Goal: Task Accomplishment & Management: Manage account settings

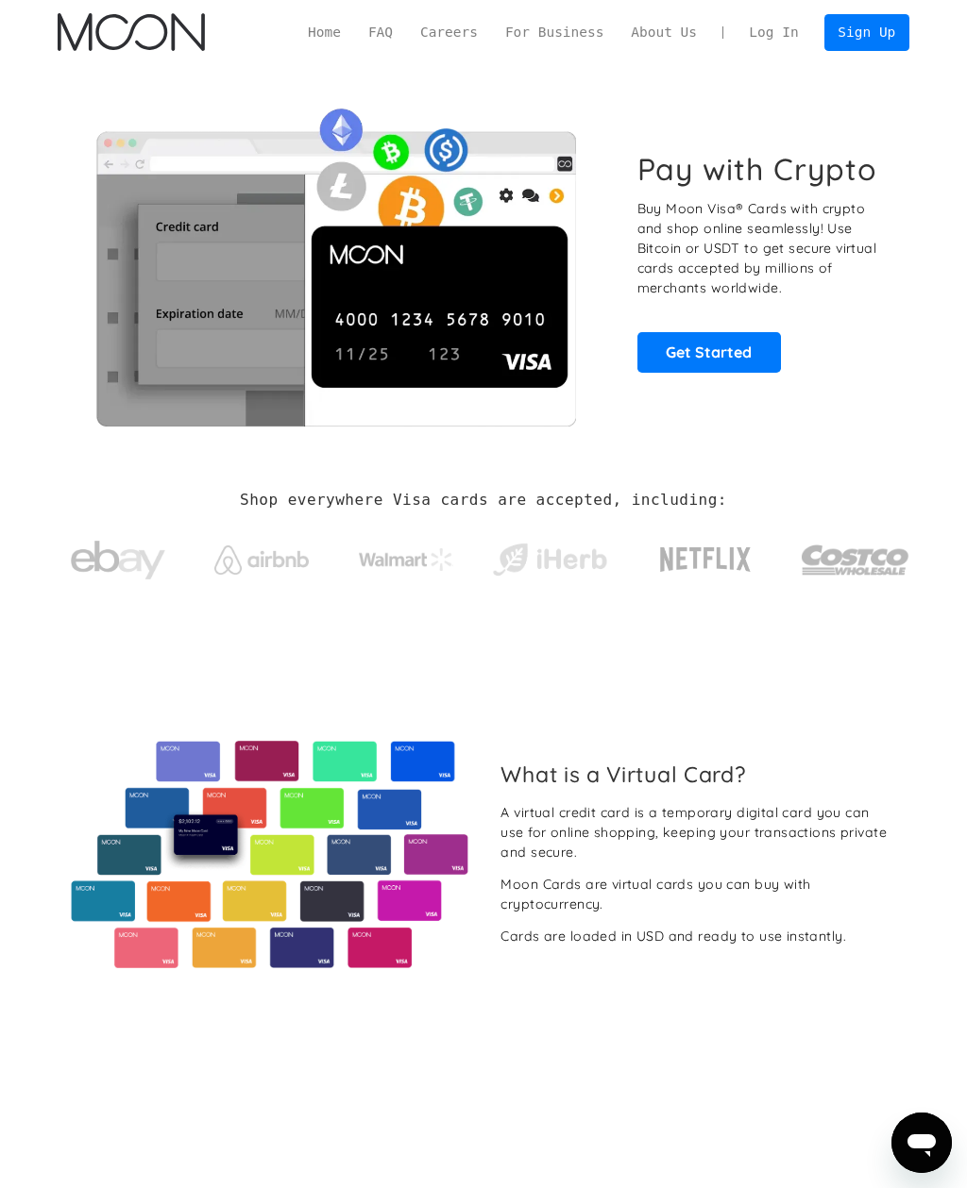
click at [767, 40] on link "Log In" at bounding box center [773, 33] width 76 height 36
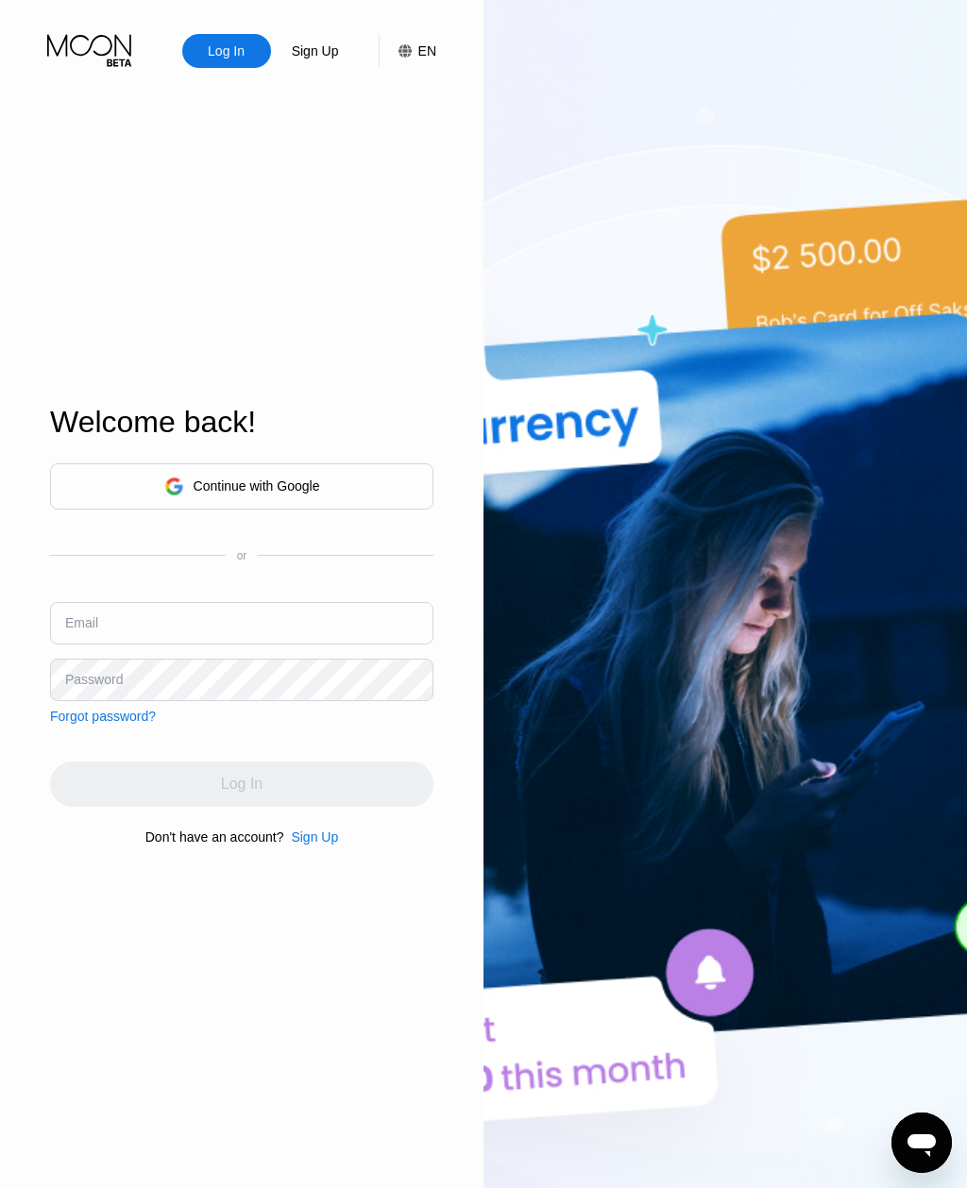
click at [86, 638] on input "text" at bounding box center [241, 623] width 383 height 42
click at [77, 645] on input "text" at bounding box center [241, 623] width 383 height 42
click at [74, 645] on input "text" at bounding box center [241, 623] width 383 height 42
paste input "[EMAIL_ADDRESS][DOMAIN_NAME]"
type input "[EMAIL_ADDRESS][DOMAIN_NAME]"
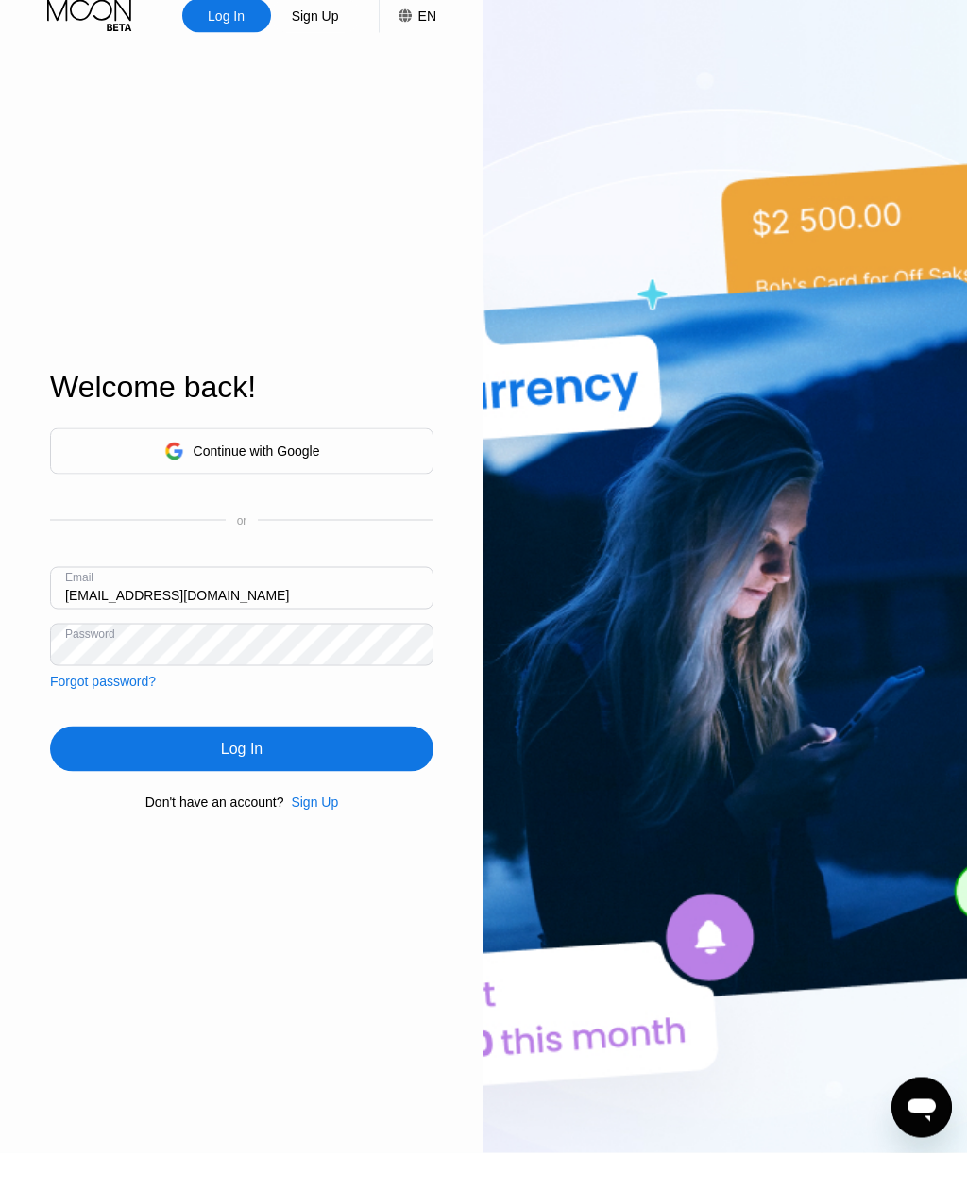
click at [295, 788] on div "Log In" at bounding box center [241, 784] width 383 height 45
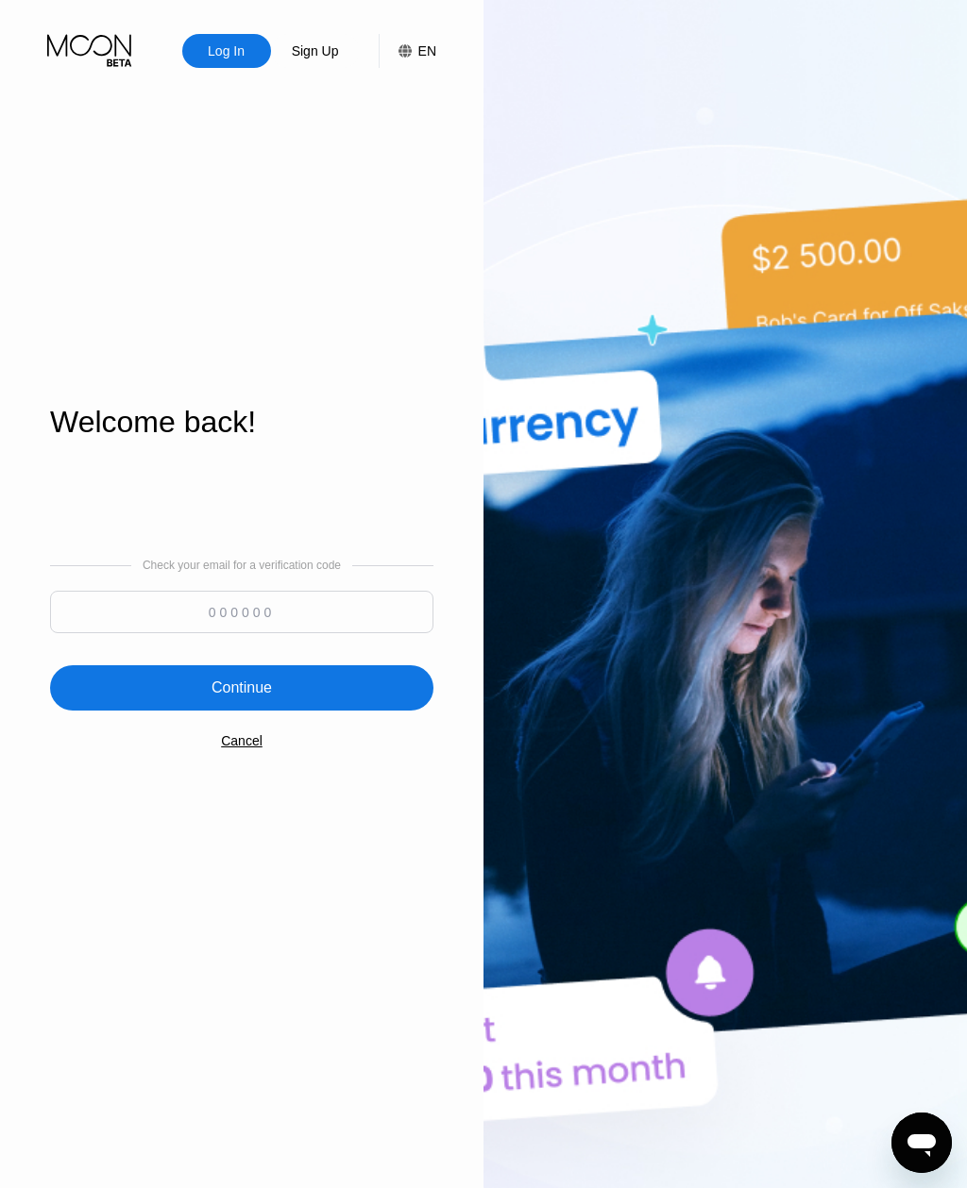
click at [245, 633] on input at bounding box center [241, 612] width 383 height 42
click at [250, 633] on input at bounding box center [241, 612] width 383 height 42
paste input "830150"
type input "830150"
click at [298, 711] on div "Continue" at bounding box center [241, 687] width 383 height 45
